Goal: Transaction & Acquisition: Purchase product/service

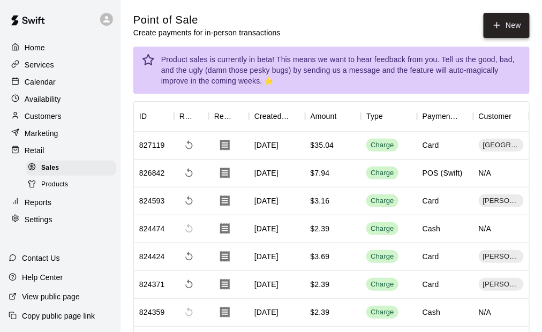
click at [502, 24] on button "New" at bounding box center [507, 25] width 46 height 25
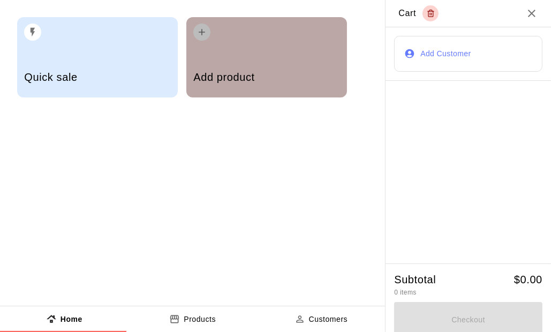
click at [255, 60] on div "Add product" at bounding box center [266, 78] width 146 height 38
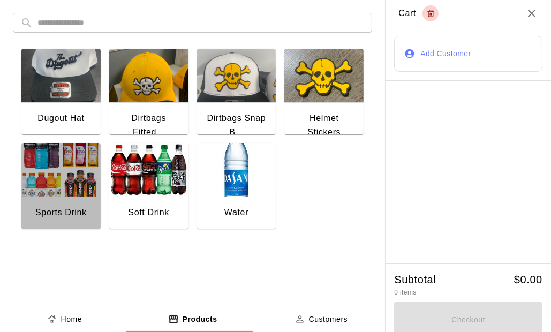
click at [54, 197] on div "Sports Drink" at bounding box center [60, 214] width 79 height 34
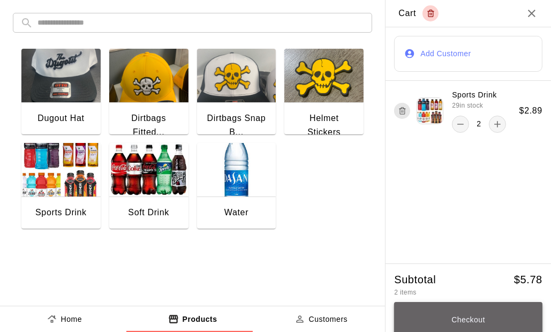
click at [479, 312] on button "Checkout" at bounding box center [468, 320] width 148 height 36
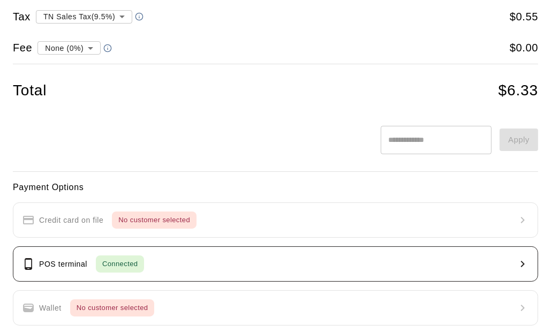
scroll to position [107, 0]
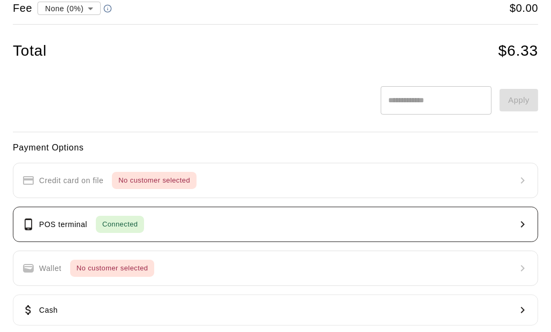
click at [107, 237] on button "POS terminal Connected" at bounding box center [276, 224] width 526 height 35
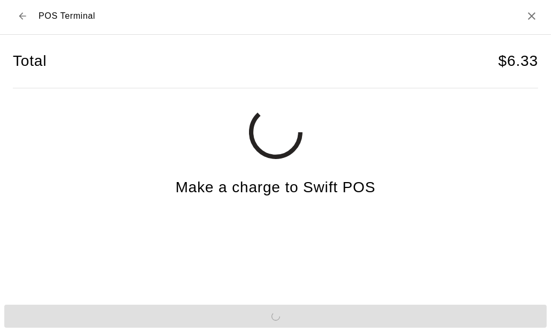
scroll to position [2, 0]
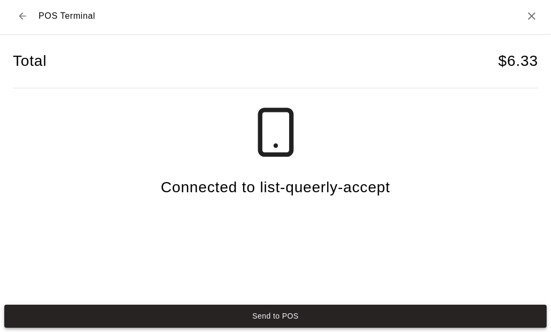
click at [302, 310] on button "Send to POS" at bounding box center [275, 316] width 543 height 23
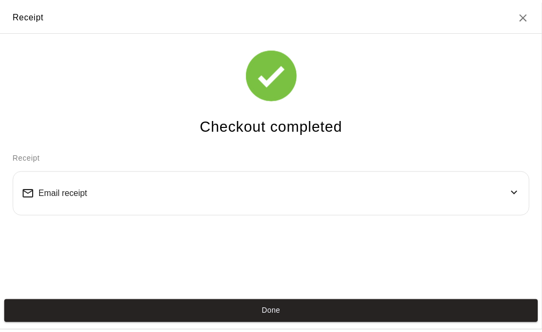
scroll to position [0, 0]
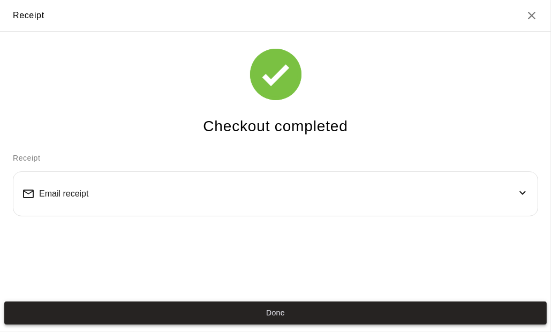
click at [273, 312] on button "Done" at bounding box center [275, 313] width 543 height 23
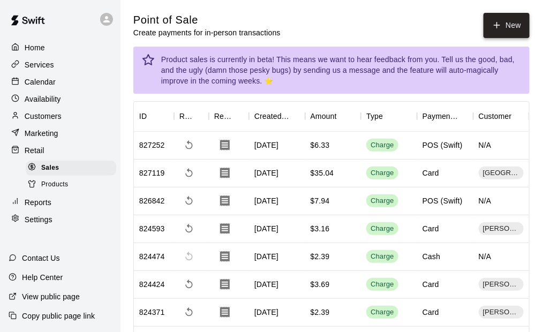
click at [505, 25] on button "New" at bounding box center [507, 25] width 46 height 25
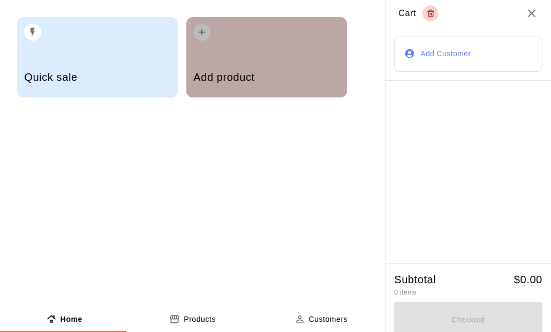
click at [251, 61] on div "Add product" at bounding box center [266, 78] width 146 height 38
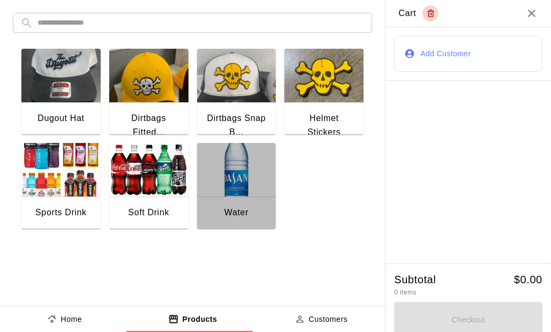
click at [252, 163] on img "button" at bounding box center [236, 170] width 79 height 54
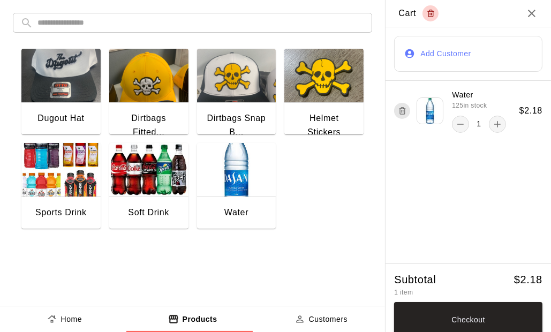
click at [252, 163] on img "button" at bounding box center [236, 170] width 79 height 54
click at [482, 312] on button "Checkout" at bounding box center [468, 320] width 148 height 36
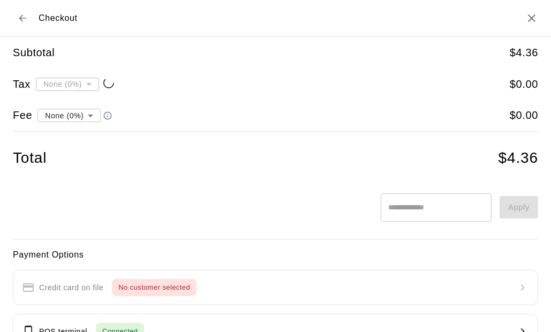
type input "**********"
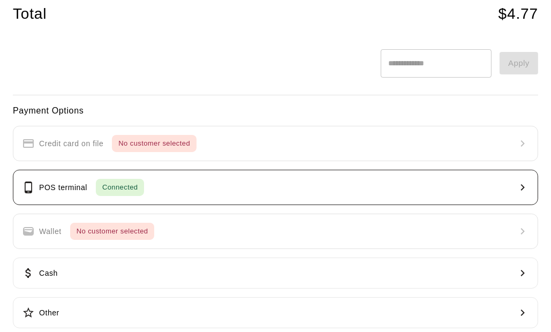
scroll to position [156, 0]
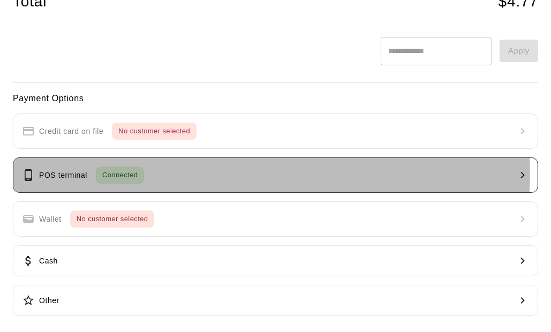
click at [167, 172] on button "POS terminal Connected" at bounding box center [276, 175] width 526 height 35
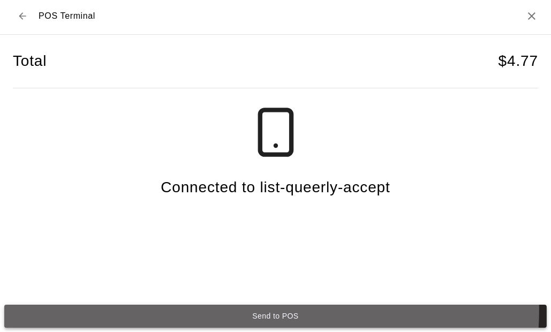
click at [256, 310] on button "Send to POS" at bounding box center [275, 316] width 543 height 23
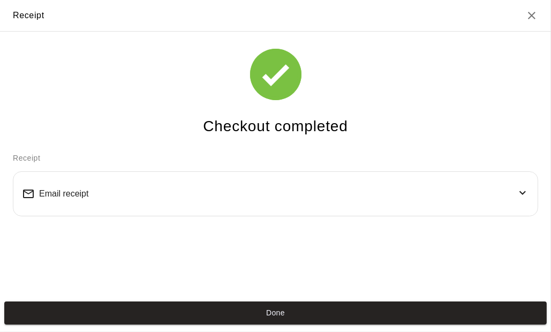
scroll to position [0, 0]
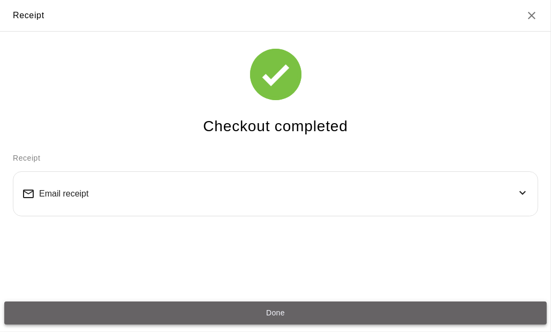
click at [288, 307] on button "Done" at bounding box center [275, 313] width 543 height 23
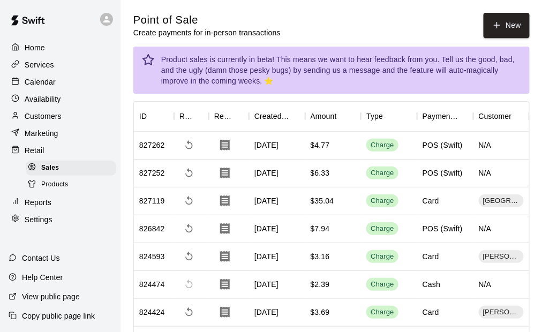
click at [56, 47] on div "Home" at bounding box center [60, 48] width 103 height 16
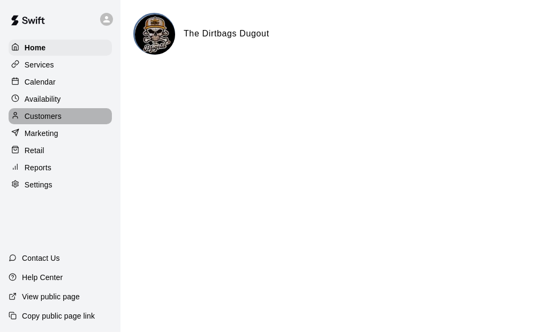
click at [51, 118] on p "Customers" at bounding box center [43, 116] width 37 height 11
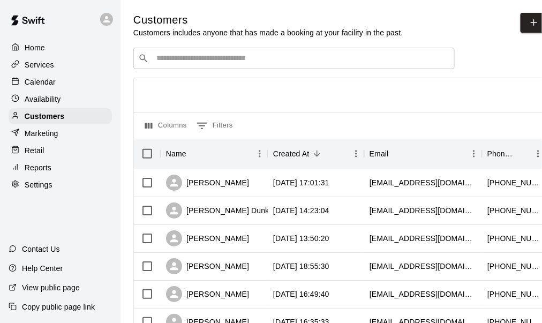
click at [210, 56] on input "Search customers by name or email" at bounding box center [301, 58] width 297 height 11
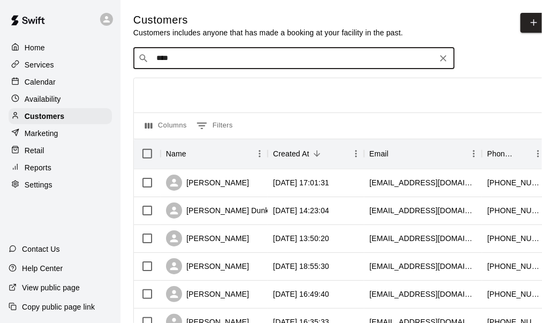
type input "*****"
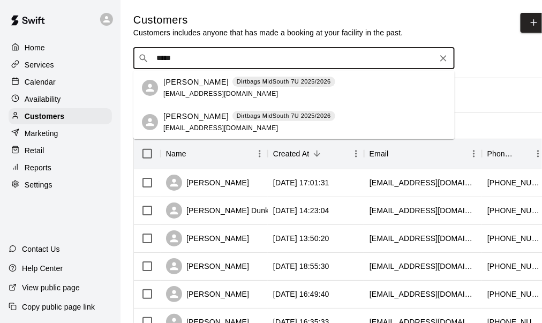
click at [191, 87] on p "Matt Hayes" at bounding box center [195, 82] width 65 height 11
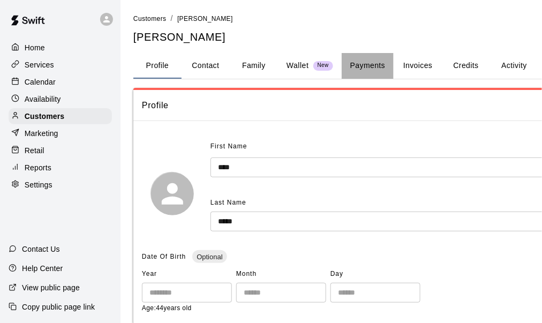
click at [366, 61] on button "Payments" at bounding box center [368, 66] width 52 height 26
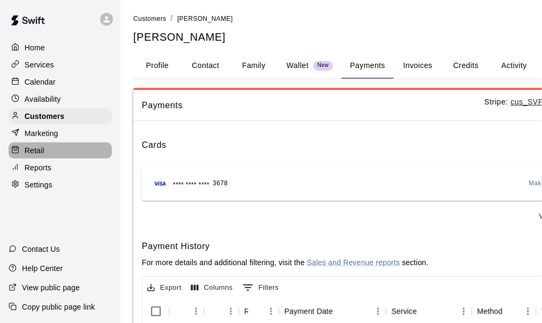
click at [50, 154] on div "Retail" at bounding box center [60, 151] width 103 height 16
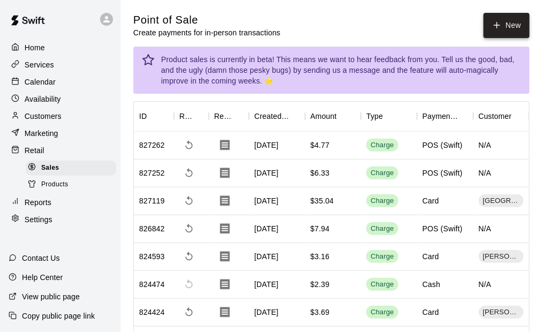
click at [508, 33] on button "New" at bounding box center [507, 25] width 46 height 25
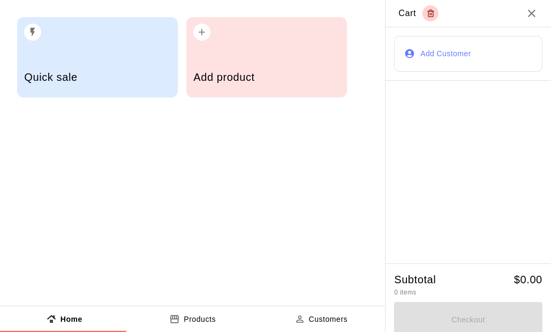
click at [292, 49] on div "Add product" at bounding box center [267, 57] width 161 height 80
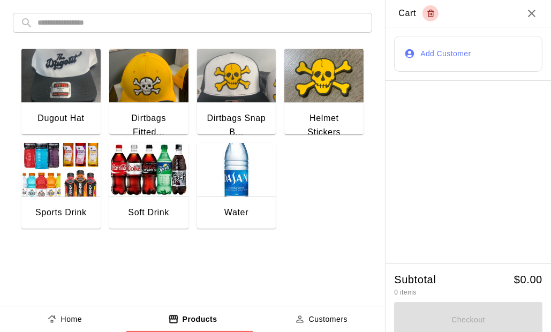
click at [140, 171] on img "button" at bounding box center [148, 170] width 79 height 54
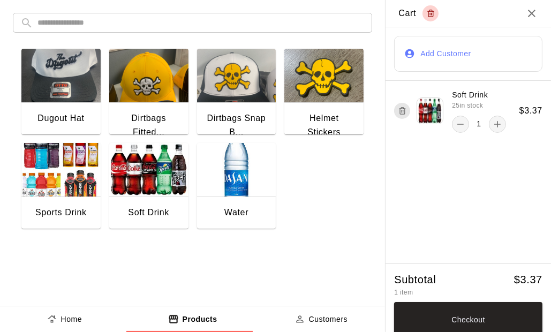
scroll to position [7, 0]
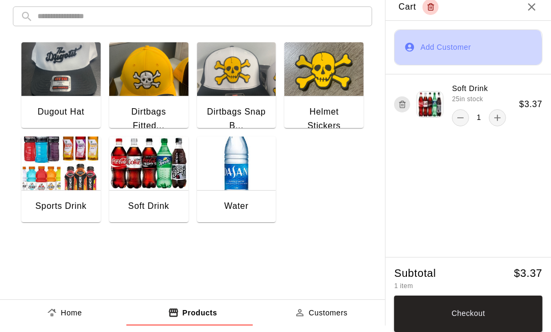
click at [434, 52] on button "Add Customer" at bounding box center [468, 47] width 148 height 36
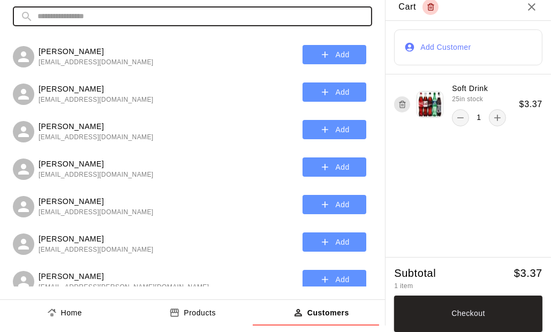
click at [94, 14] on input "text" at bounding box center [201, 16] width 327 height 20
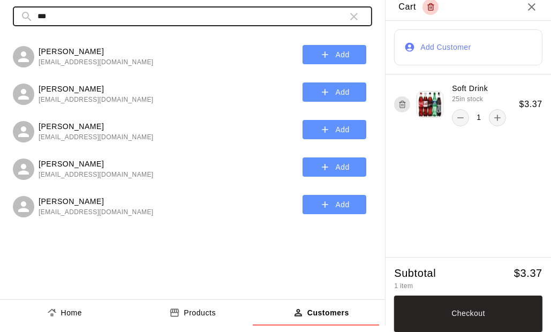
type input "***"
click at [83, 48] on p "Matt Hayes" at bounding box center [96, 51] width 115 height 11
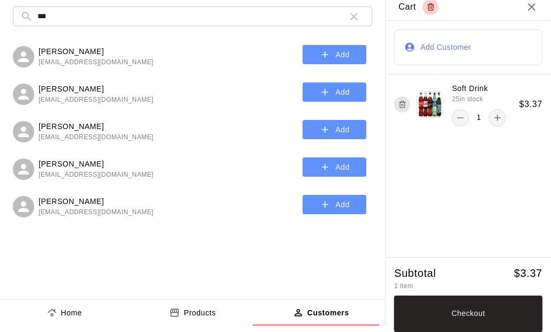
click at [331, 50] on button "Add" at bounding box center [335, 55] width 64 height 20
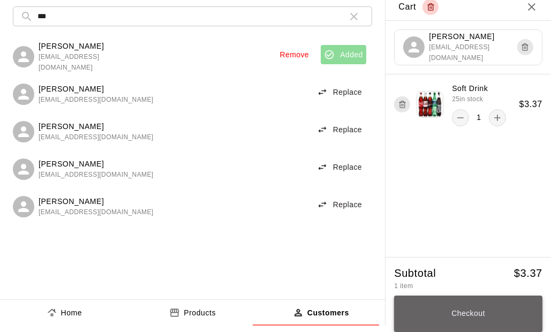
click at [480, 325] on button "Checkout" at bounding box center [468, 314] width 148 height 36
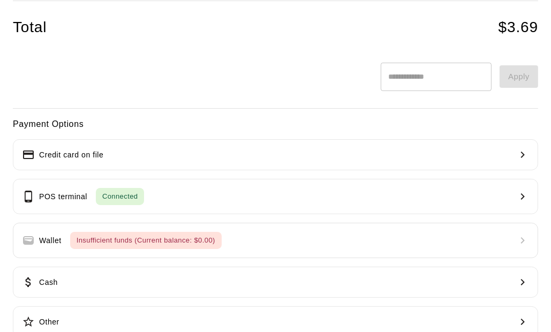
scroll to position [131, 0]
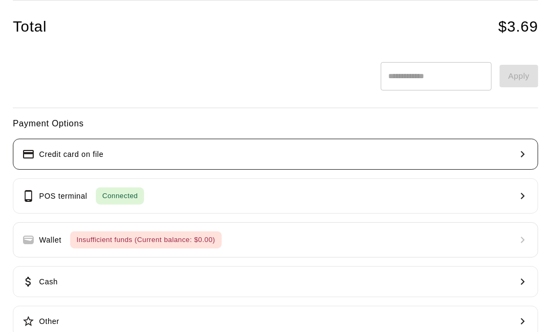
click at [116, 158] on button "Credit card on file" at bounding box center [276, 154] width 526 height 31
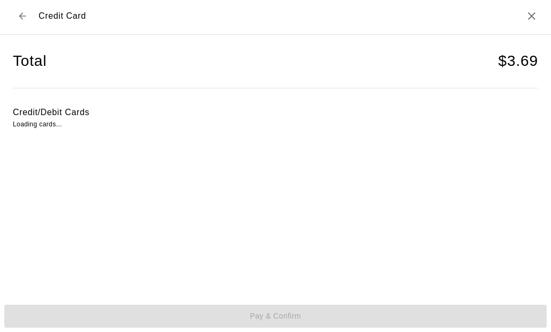
scroll to position [2, 0]
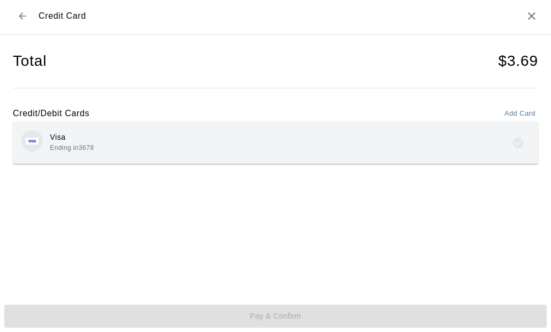
click at [207, 143] on div "Visa Ending in 3678" at bounding box center [275, 142] width 509 height 25
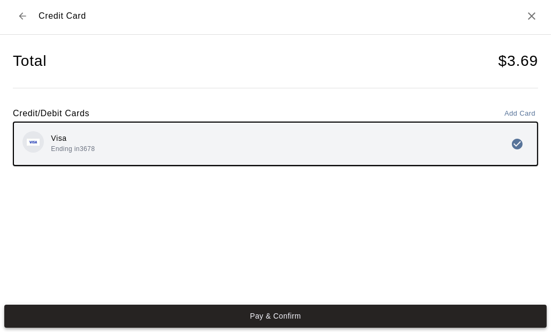
click at [290, 311] on button "Pay & Confirm" at bounding box center [275, 316] width 543 height 23
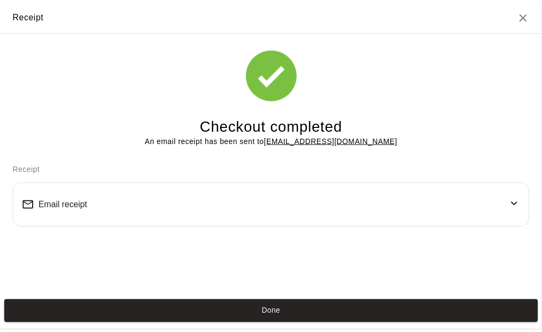
scroll to position [0, 0]
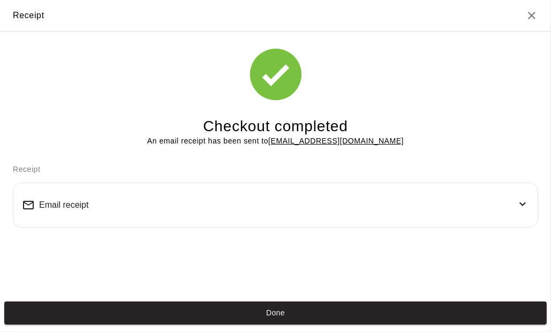
drag, startPoint x: 232, startPoint y: 314, endPoint x: 346, endPoint y: 332, distance: 115.0
click at [233, 314] on button "Done" at bounding box center [275, 313] width 543 height 23
